Goal: Transaction & Acquisition: Purchase product/service

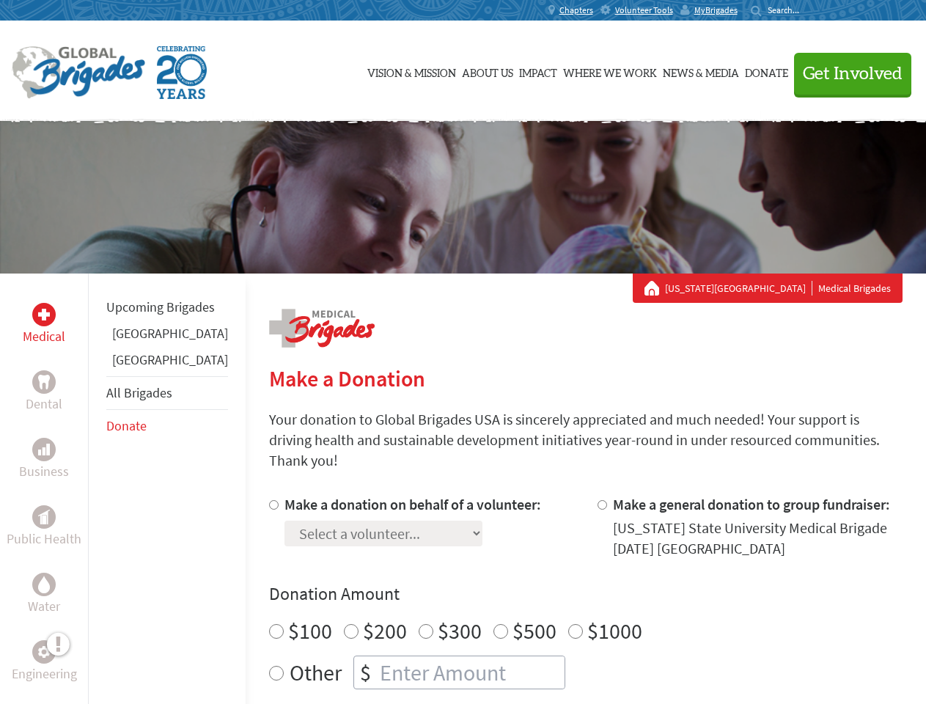
click at [809, 10] on div "Search for:" at bounding box center [780, 10] width 59 height 12
click at [846, 73] on span "Get Involved" at bounding box center [853, 74] width 100 height 18
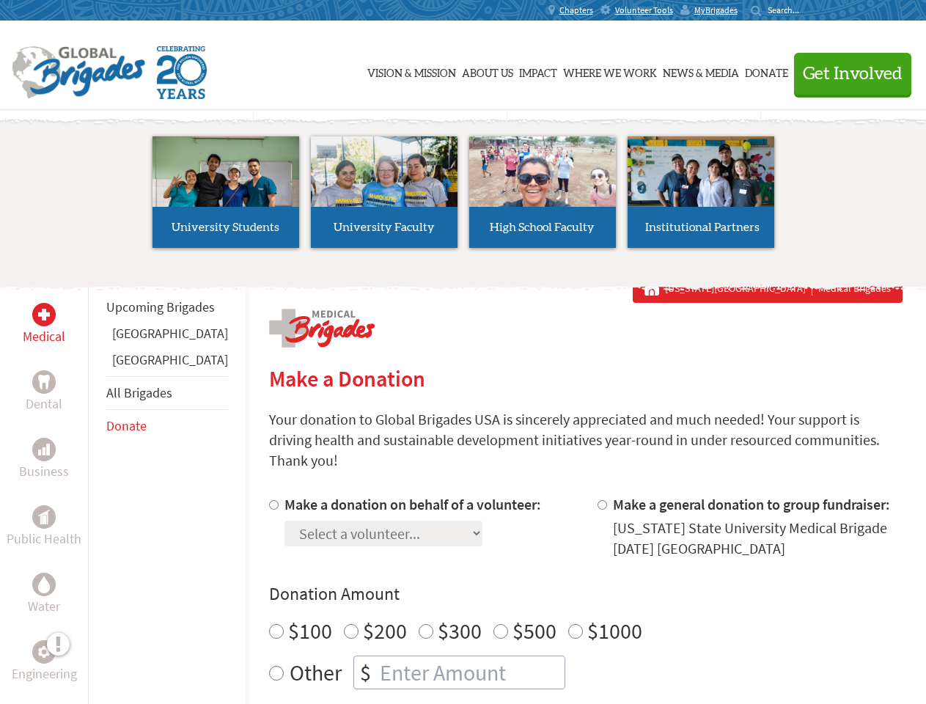
click at [463, 197] on li "High School Faculty" at bounding box center [542, 192] width 158 height 135
click at [97, 488] on div "Upcoming Brigades [GEOGRAPHIC_DATA] [GEOGRAPHIC_DATA] All Brigades Donate" at bounding box center [167, 625] width 158 height 704
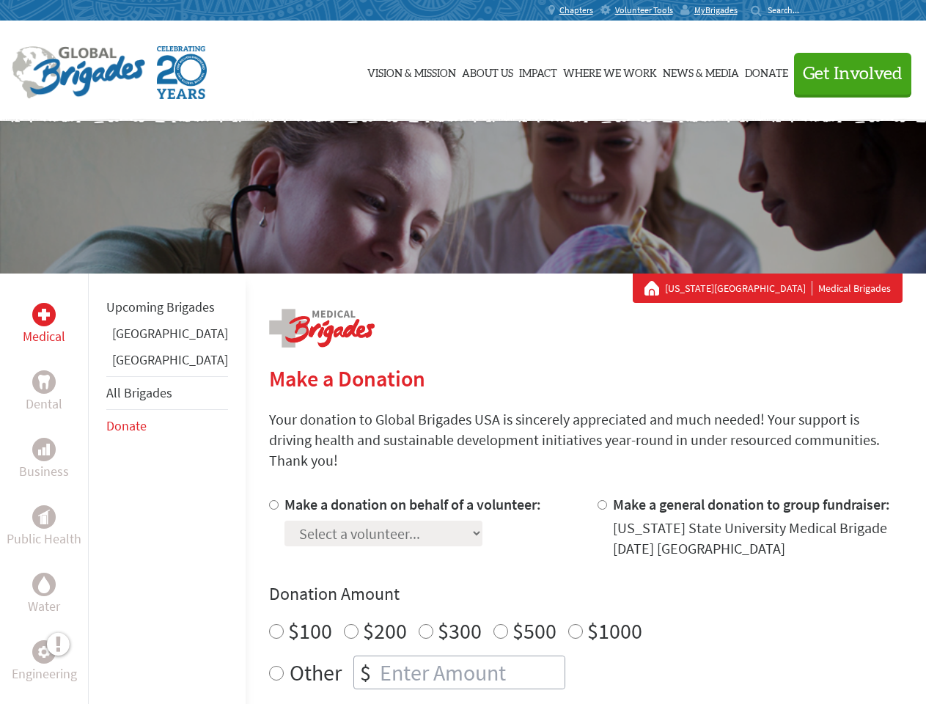
click at [560, 589] on div "Donation Amount $100 $200 $300 $500 $1000 Other $" at bounding box center [585, 635] width 633 height 107
click at [269, 500] on input "Make a donation on behalf of a volunteer:" at bounding box center [274, 505] width 10 height 10
radio input "true"
click at [597, 500] on input "Make a general donation to group fundraiser:" at bounding box center [602, 505] width 10 height 10
radio input "true"
